Goal: Information Seeking & Learning: Learn about a topic

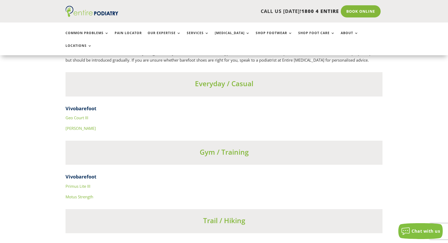
scroll to position [1866, 0]
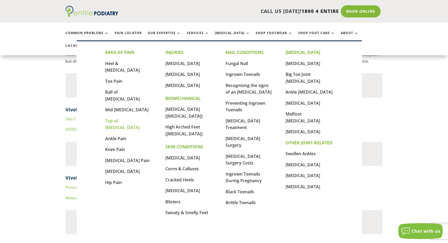
click at [128, 118] on link "Top of [MEDICAL_DATA]" at bounding box center [122, 124] width 35 height 13
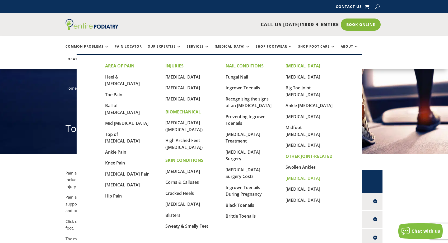
click at [300, 175] on link "[MEDICAL_DATA]" at bounding box center [303, 178] width 35 height 6
